Goal: Task Accomplishment & Management: Manage account settings

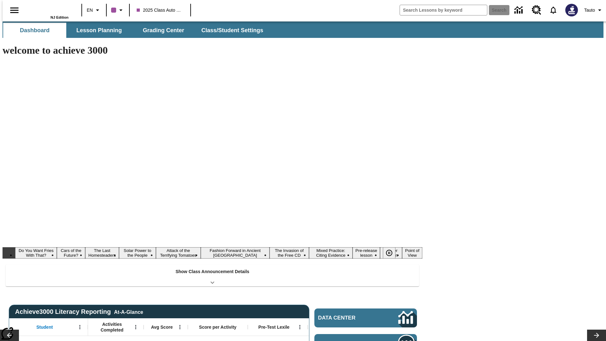
type input "-1"
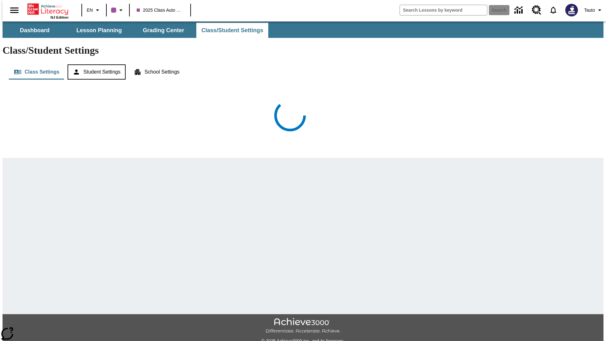
click at [94, 64] on button "Student Settings" at bounding box center [97, 71] width 58 height 15
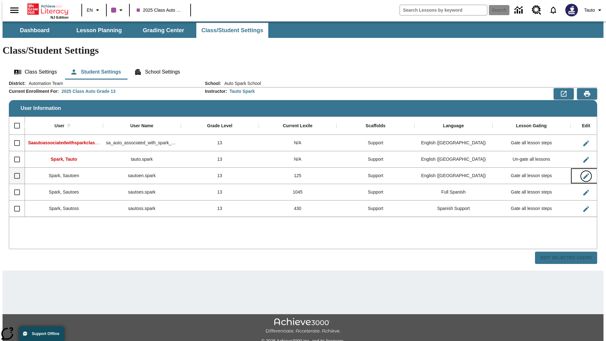
click at [583, 173] on icon "Edit User" at bounding box center [586, 176] width 6 height 6
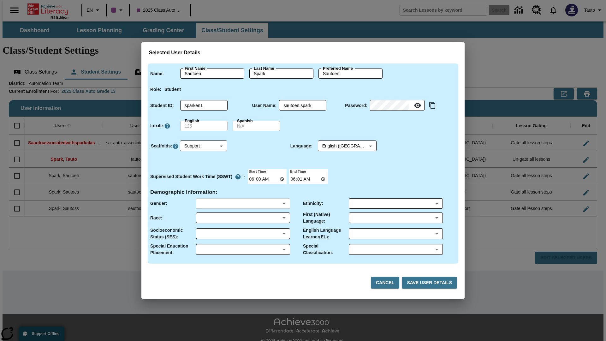
click at [243, 203] on body "Skip to main content NJ Edition EN 2025 Class Auto Grade 13 Search 0 Tauto Dash…" at bounding box center [303, 187] width 601 height 333
click at [243, 217] on body "Skip to main content NJ Edition EN 2025 Class Auto Grade 13 Search 0 Tauto Dash…" at bounding box center [303, 187] width 601 height 333
click at [243, 233] on body "Skip to main content NJ Edition EN 2025 Class Auto Grade 13 Search 0 Tauto Dash…" at bounding box center [303, 187] width 601 height 333
click at [243, 249] on body "Skip to main content NJ Edition EN 2025 Class Auto Grade 13 Search 0 Tauto Dash…" at bounding box center [303, 187] width 601 height 333
click at [395, 203] on body "Skip to main content NJ Edition EN 2025 Class Auto Grade 13 Search 0 Tauto Dash…" at bounding box center [303, 187] width 601 height 333
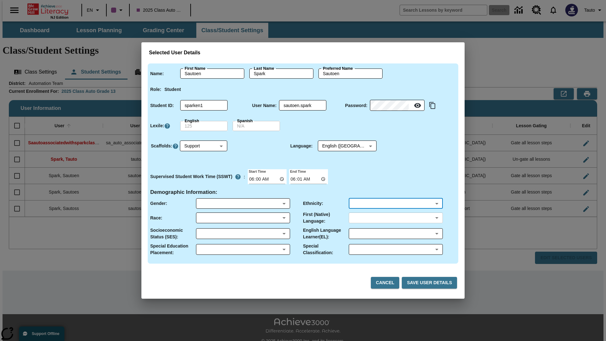
click at [395, 217] on body "Skip to main content NJ Edition EN 2025 Class Auto Grade 13 Search 0 Tauto Dash…" at bounding box center [303, 187] width 601 height 333
click at [395, 233] on body "Skip to main content NJ Edition EN 2025 Class Auto Grade 13 Search 0 Tauto Dash…" at bounding box center [303, 187] width 601 height 333
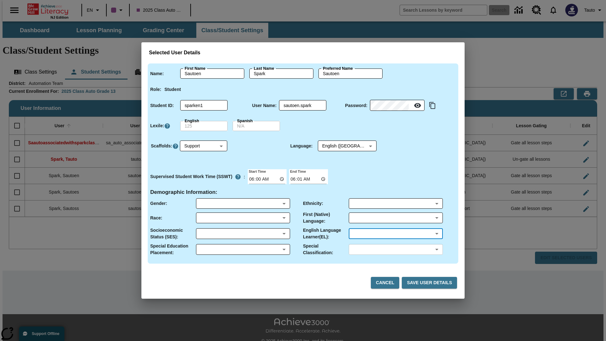
click at [395, 249] on body "Skip to main content NJ Edition EN 2025 Class Auto Grade 13 Search 0 Tauto Dash…" at bounding box center [303, 187] width 601 height 333
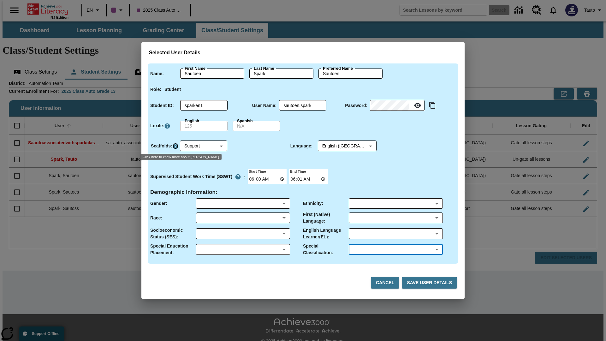
click at [175, 146] on icon "Click here to know more about Scaffolds" at bounding box center [175, 146] width 6 height 6
